Goal: Use online tool/utility: Use online tool/utility

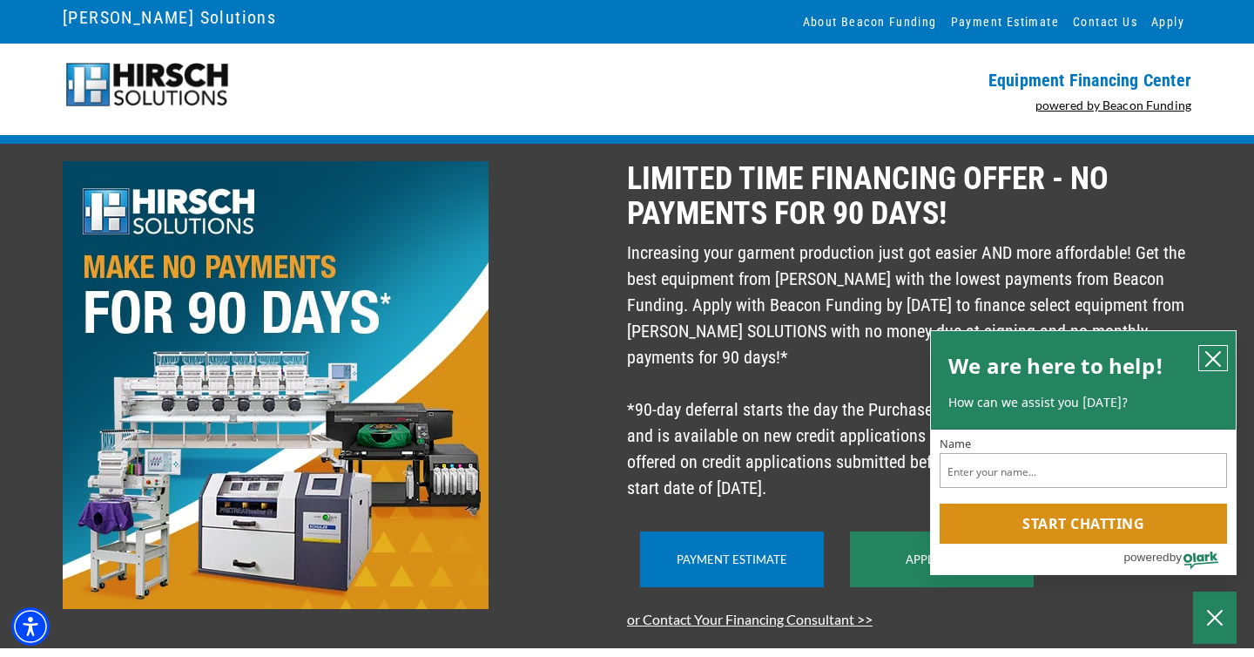
click at [1216, 361] on icon "close chatbox" at bounding box center [1214, 359] width 14 height 14
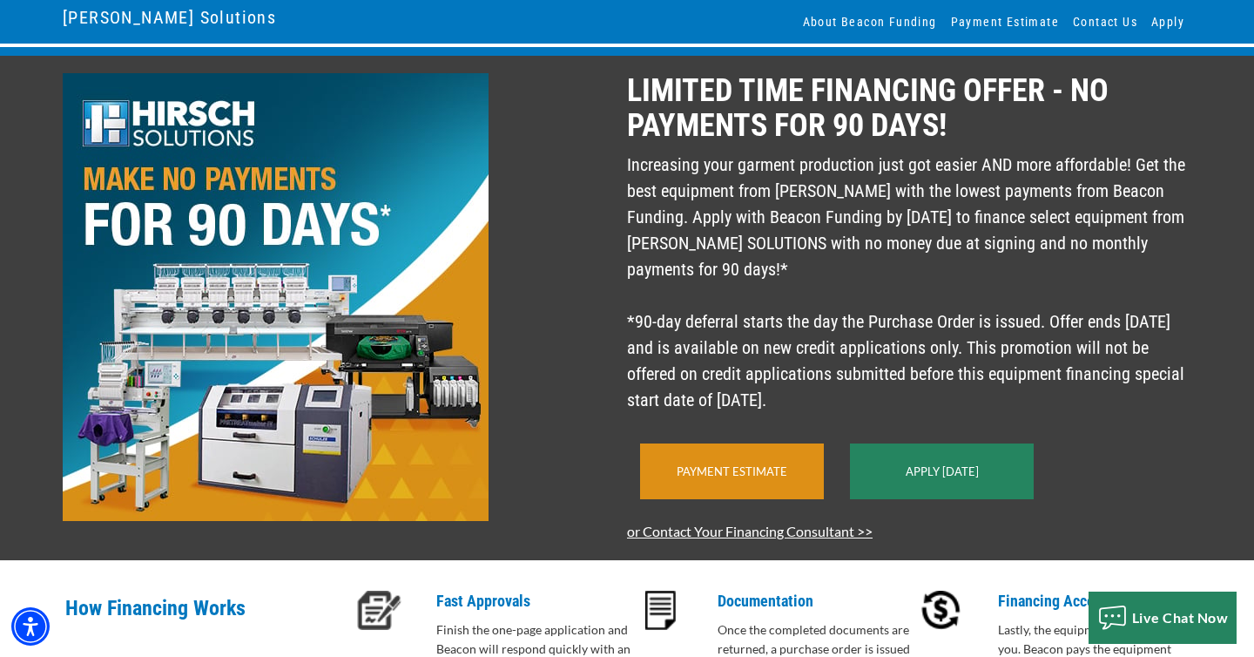
scroll to position [91, 0]
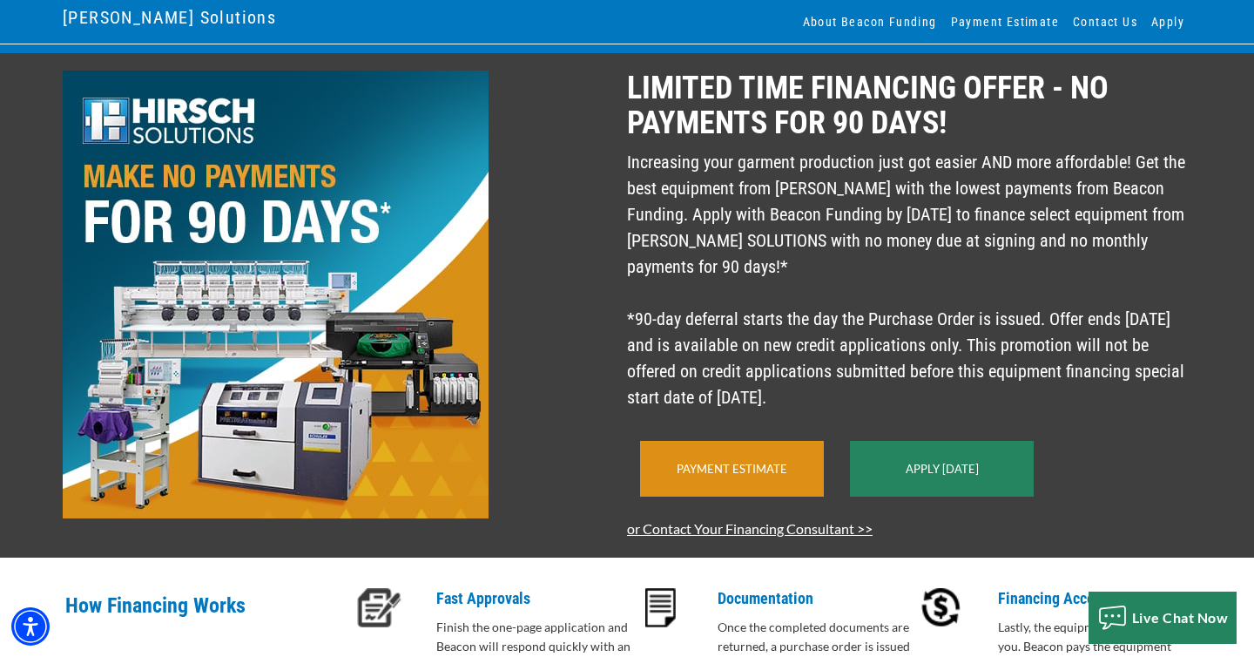
click at [717, 497] on div "Payment Estimate" at bounding box center [732, 469] width 184 height 56
click at [717, 476] on link "Payment Estimate" at bounding box center [732, 469] width 111 height 14
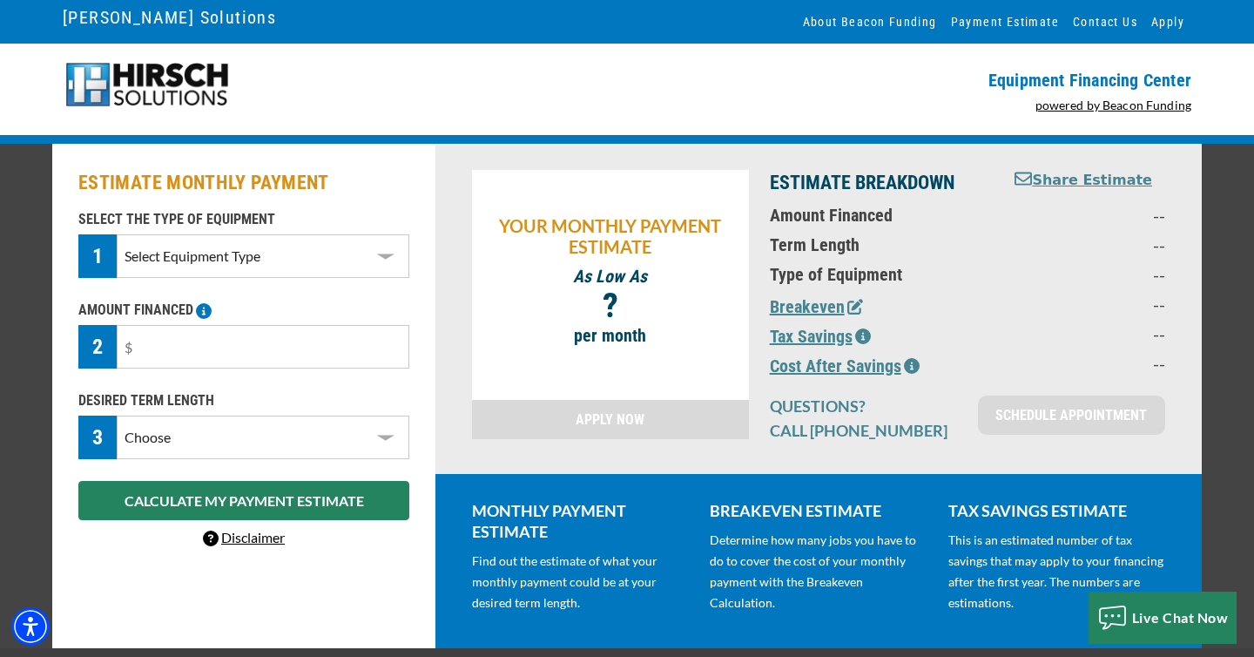
click at [281, 268] on select "Select Equipment Type DTG Printing Embroidery Screen Printing Software and Auto…" at bounding box center [263, 256] width 293 height 44
select select "1"
click at [117, 234] on select "Select Equipment Type DTG Printing Embroidery Screen Printing Software and Auto…" at bounding box center [263, 256] width 293 height 44
click at [246, 357] on input "text" at bounding box center [263, 347] width 293 height 44
type input "$5,000"
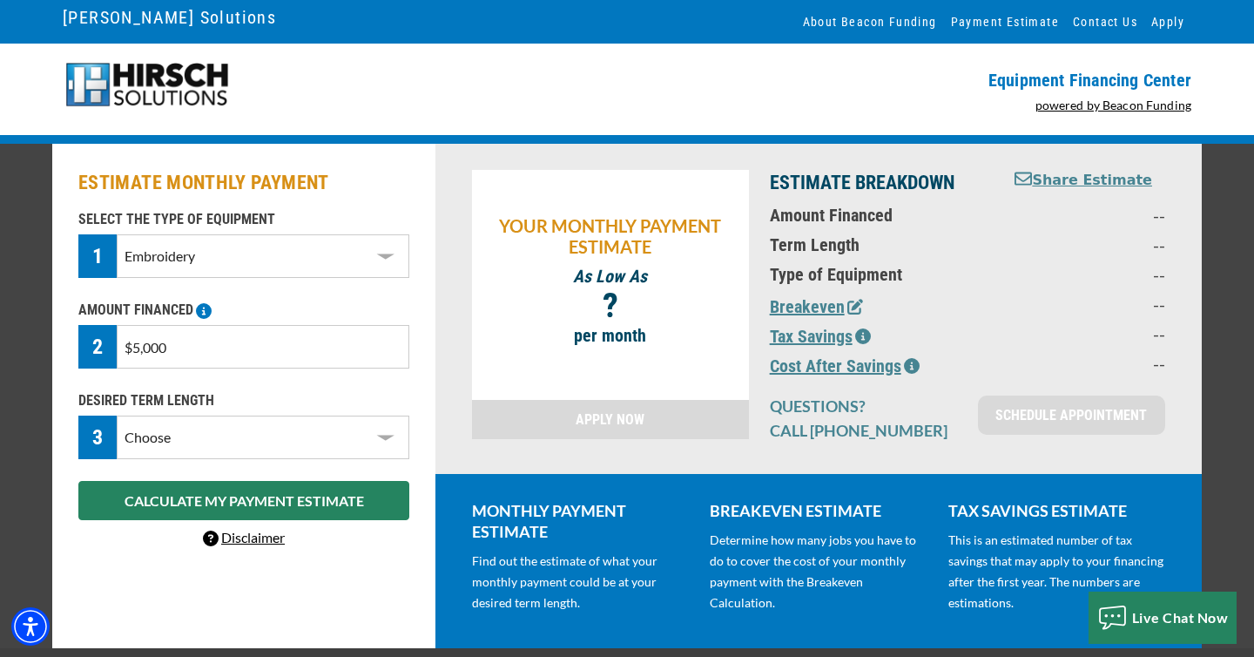
click at [291, 434] on select "Choose 36 Months 48 Months 60 Months" at bounding box center [263, 438] width 293 height 44
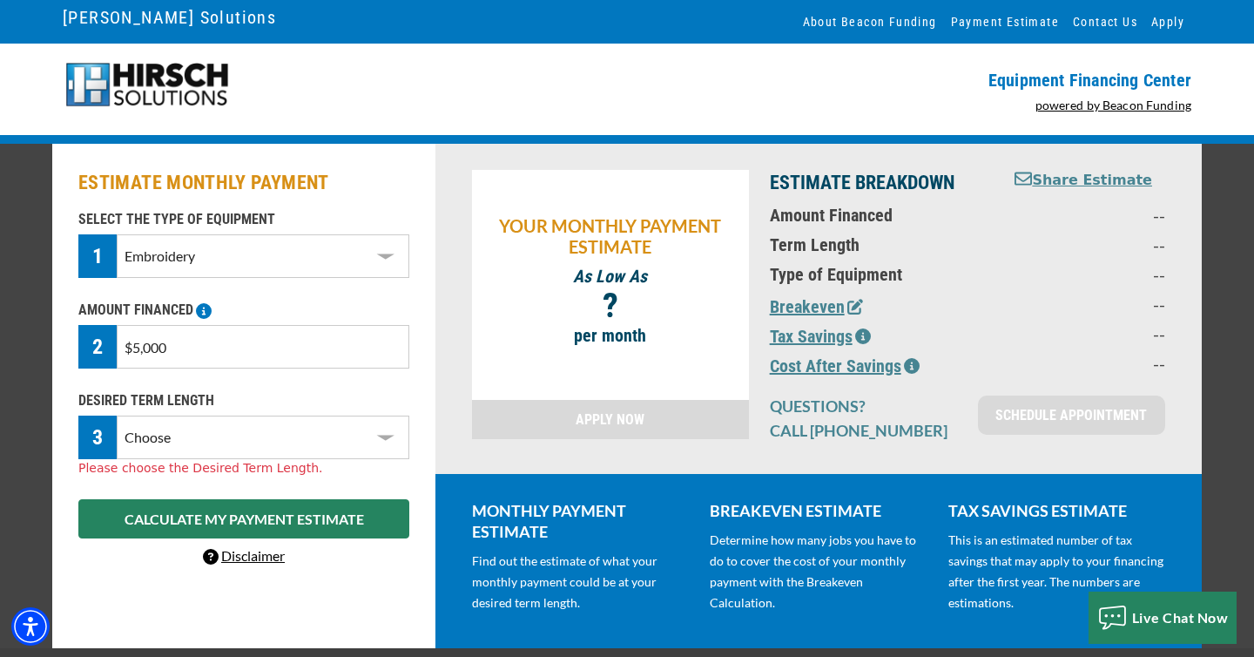
select select "36"
click at [117, 416] on select "Choose 36 Months 48 Months 60 Months" at bounding box center [263, 438] width 293 height 44
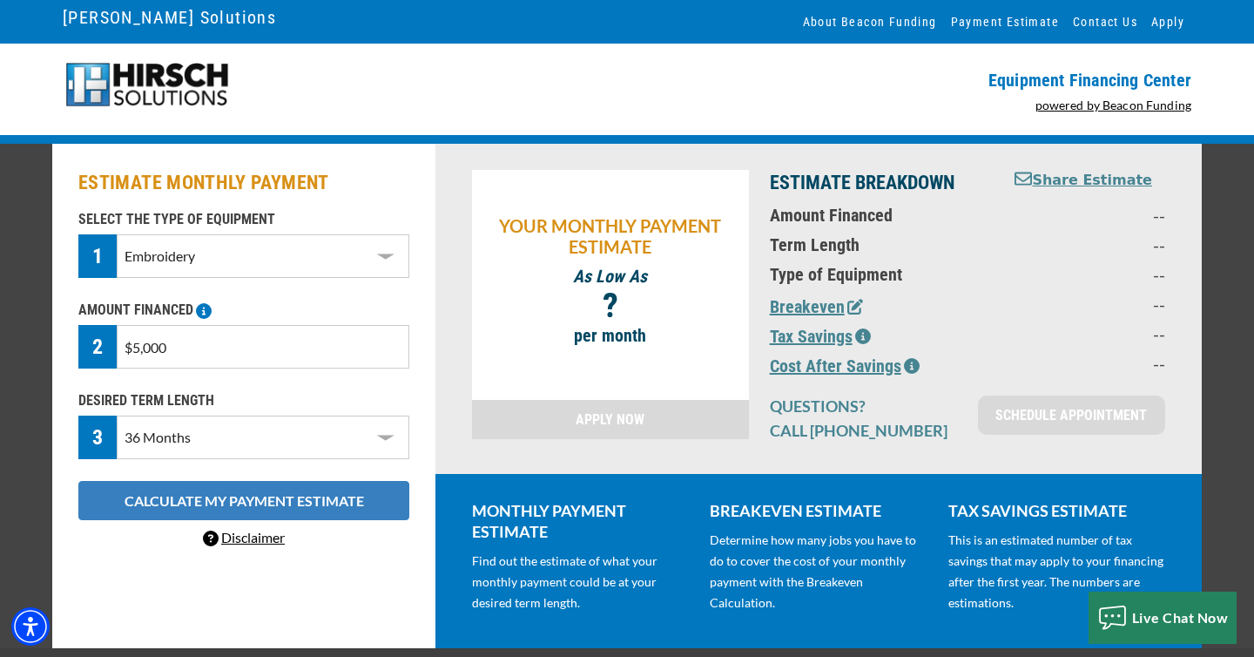
click at [307, 502] on button "CALCULATE MY PAYMENT ESTIMATE" at bounding box center [243, 500] width 331 height 39
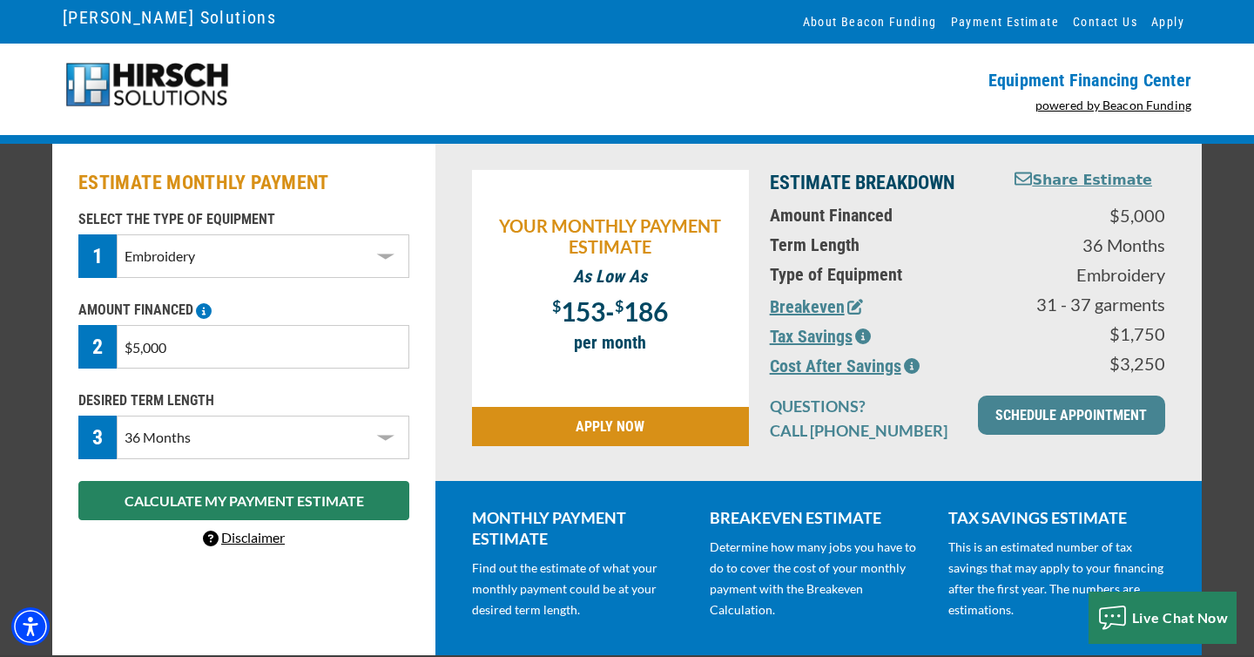
click at [864, 333] on icon "button" at bounding box center [863, 336] width 16 height 16
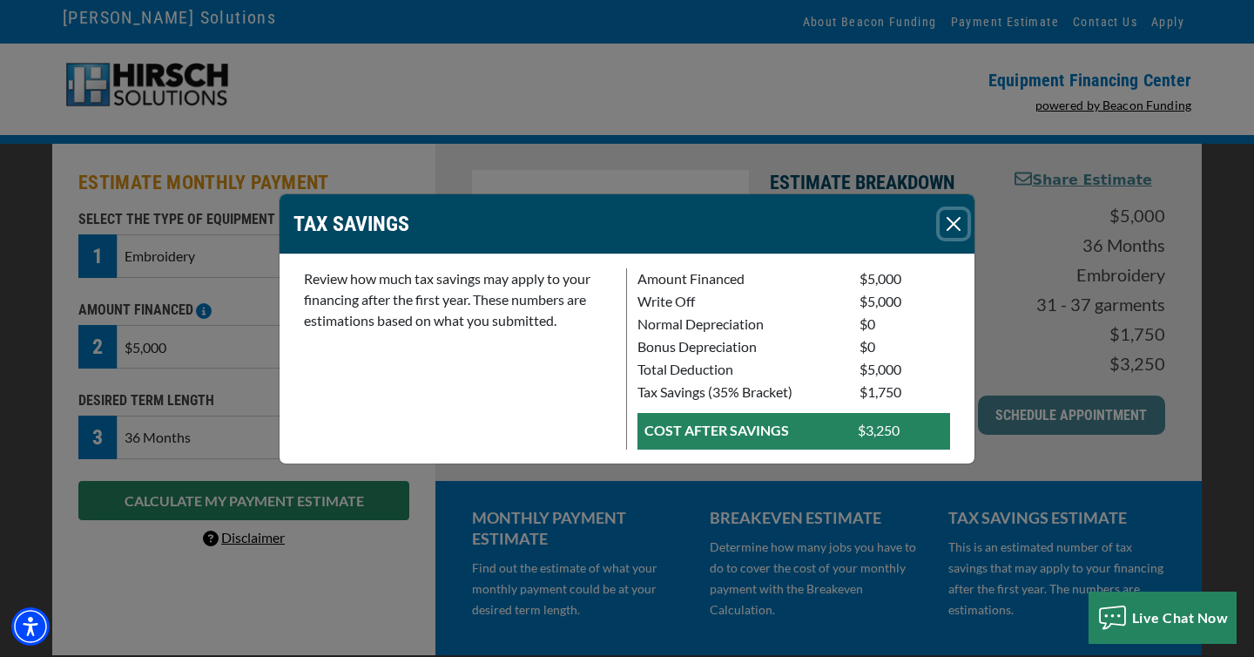
click at [956, 228] on button "Close" at bounding box center [954, 224] width 28 height 28
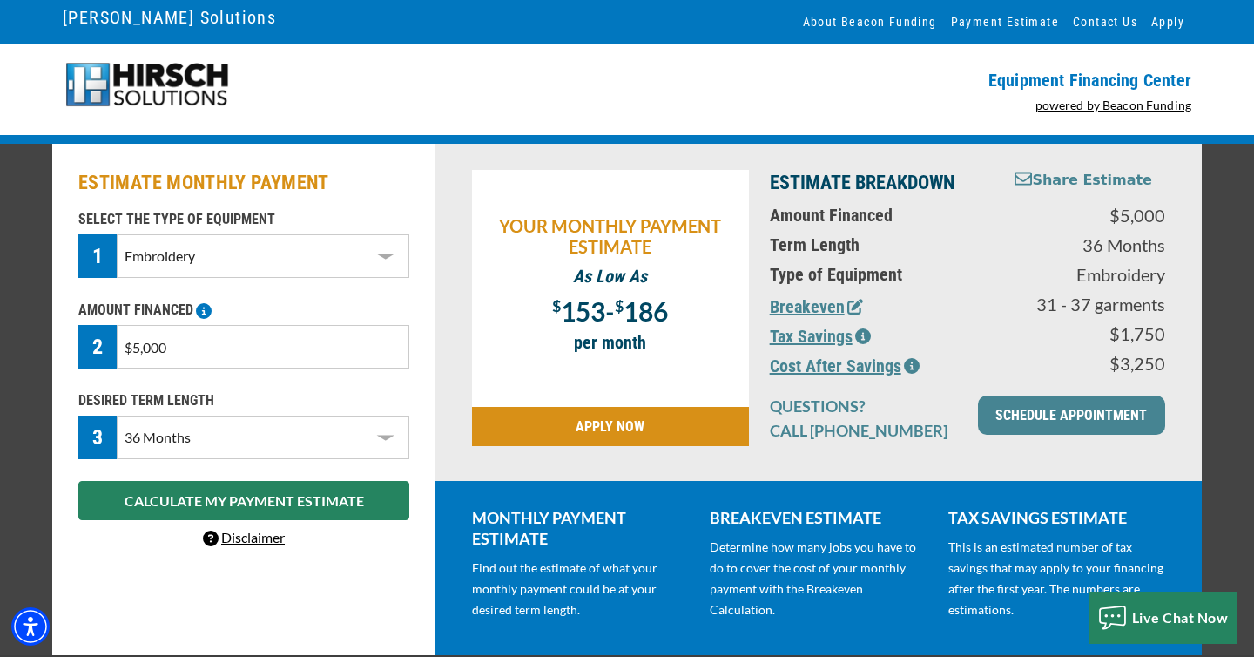
click at [855, 308] on icon "button" at bounding box center [856, 307] width 16 height 16
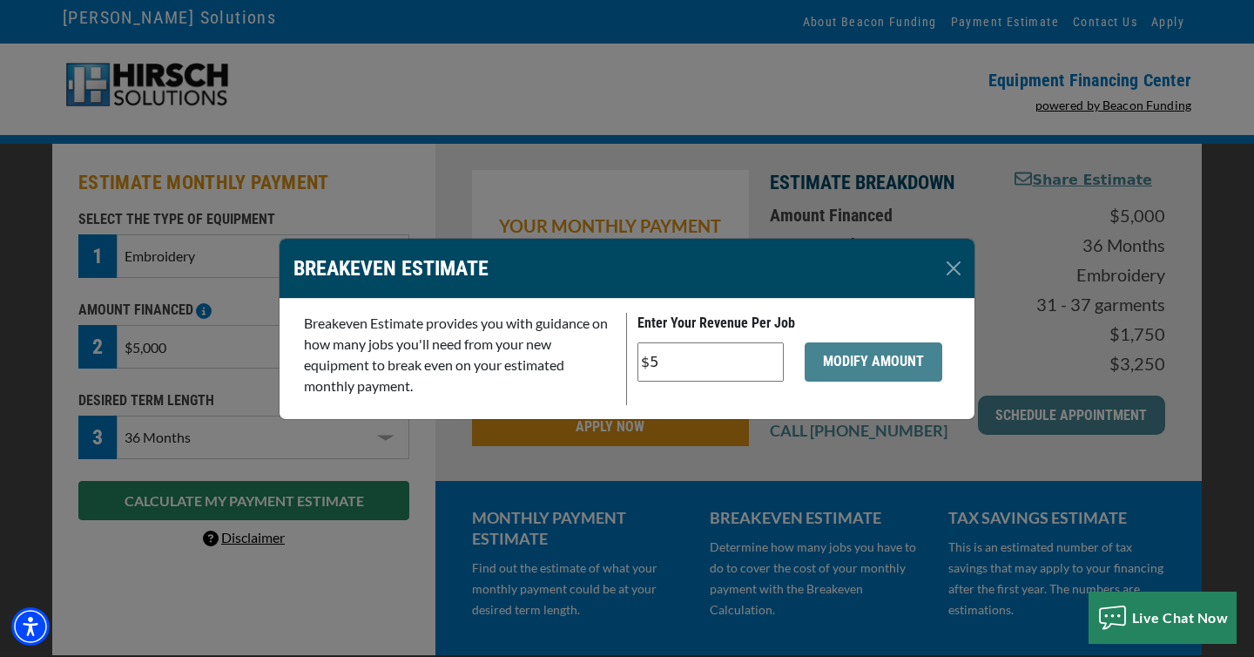
click at [702, 361] on input "$5" at bounding box center [711, 361] width 146 height 39
type input "$20"
click at [869, 364] on button "MODIFY AMOUNT" at bounding box center [874, 361] width 138 height 39
